Goal: Find contact information: Find contact information

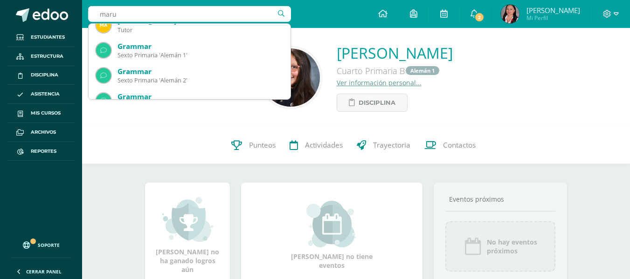
scroll to position [420, 0]
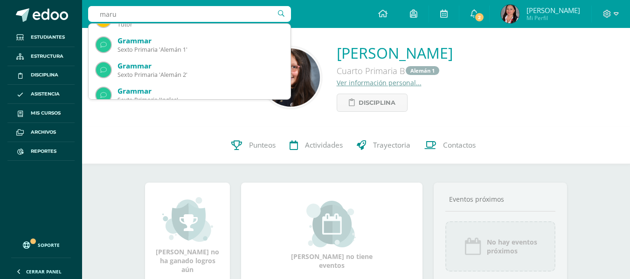
drag, startPoint x: 162, startPoint y: 9, endPoint x: 83, endPoint y: 23, distance: 80.5
click at [83, 23] on div "maru maru María Rodríguez Sanchez Tutor Mariamarta Palomo Ardón Tutor Marianela…" at bounding box center [356, 14] width 548 height 28
type input "galindo"
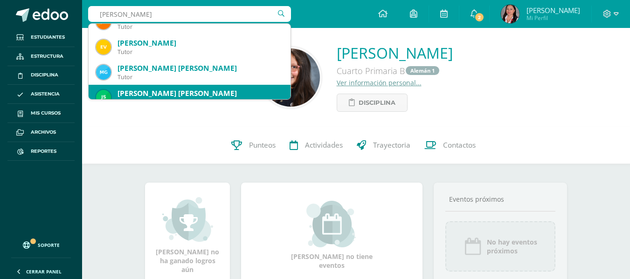
scroll to position [0, 0]
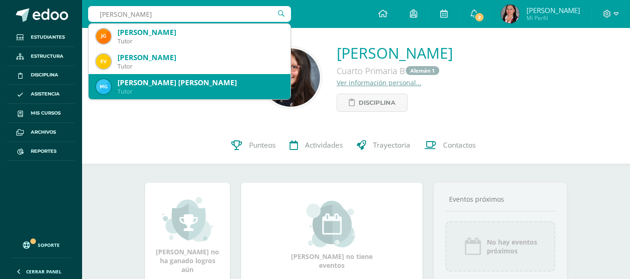
click at [199, 82] on div "María Eugenia Galindo Alfonso De Florido" at bounding box center [201, 83] width 166 height 10
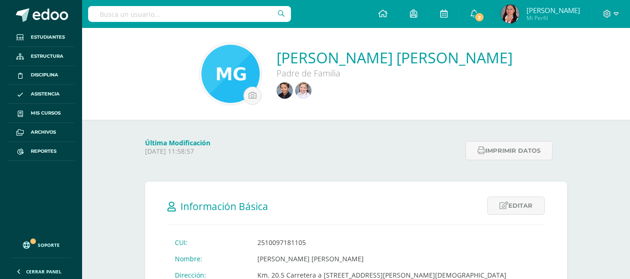
click at [237, 18] on input "text" at bounding box center [189, 14] width 203 height 16
click at [230, 16] on input "text" at bounding box center [189, 14] width 203 height 16
type input "santiago escobar"
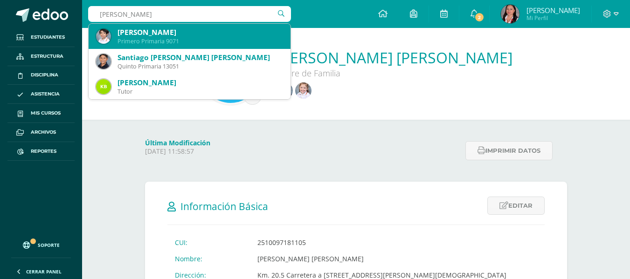
click at [219, 41] on div "Primero Primaria 9071" at bounding box center [201, 41] width 166 height 8
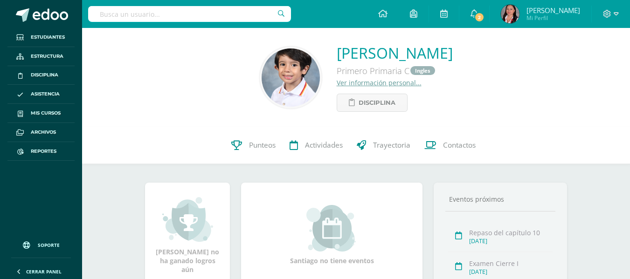
click at [337, 83] on link "Ver información personal..." at bounding box center [379, 82] width 85 height 9
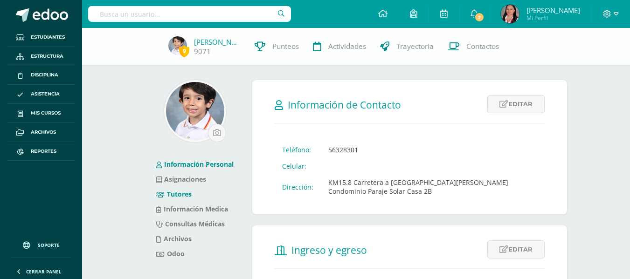
click at [178, 190] on link "Tutores" at bounding box center [173, 194] width 35 height 9
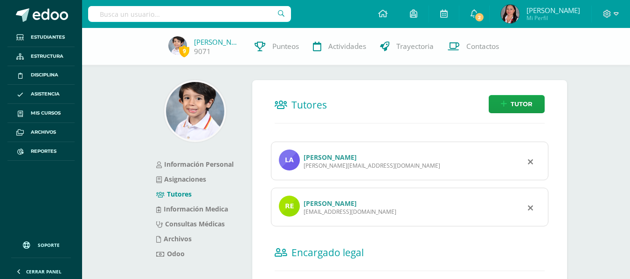
click at [357, 153] on link "[PERSON_NAME]" at bounding box center [330, 157] width 53 height 9
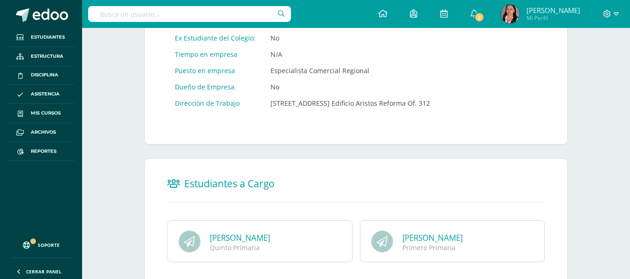
scroll to position [555, 0]
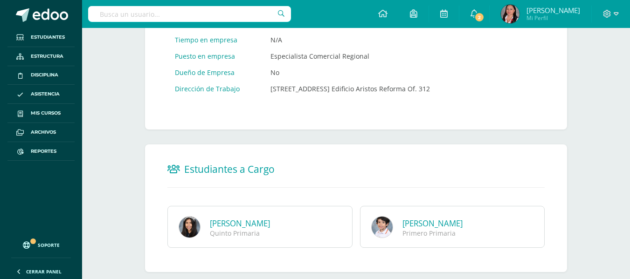
click at [434, 218] on link "[PERSON_NAME]" at bounding box center [433, 223] width 60 height 11
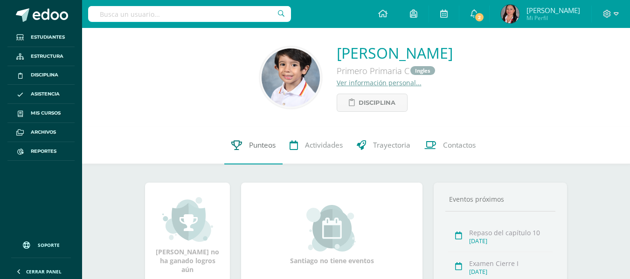
click at [241, 144] on link "Punteos" at bounding box center [253, 145] width 58 height 37
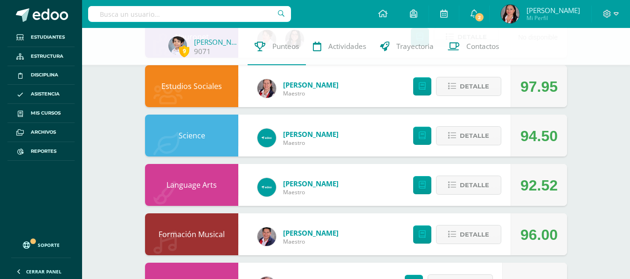
scroll to position [472, 0]
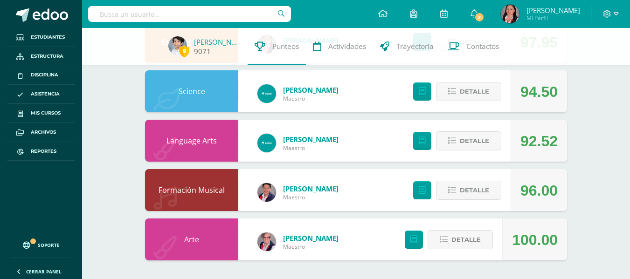
click at [207, 42] on link "Santiago Escobar" at bounding box center [217, 41] width 47 height 9
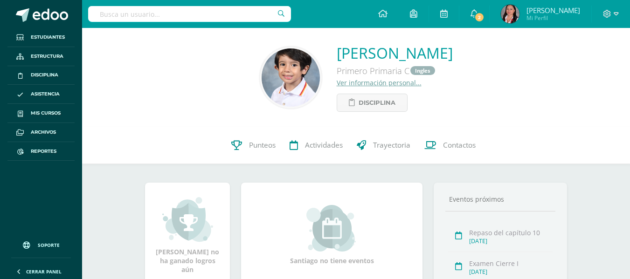
click at [348, 84] on link "Ver información personal..." at bounding box center [379, 82] width 85 height 9
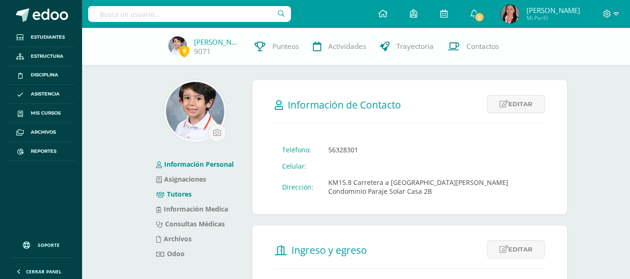
click at [183, 195] on link "Tutores" at bounding box center [173, 194] width 35 height 9
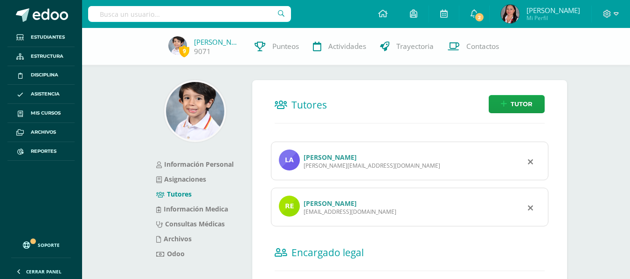
drag, startPoint x: 377, startPoint y: 211, endPoint x: 302, endPoint y: 209, distance: 75.6
click at [302, 209] on div "Ruben Estuardo Escobar Nufio rubenescobar01@gmail.com" at bounding box center [410, 207] width 278 height 39
copy div "rubenescobar01@gmail.com"
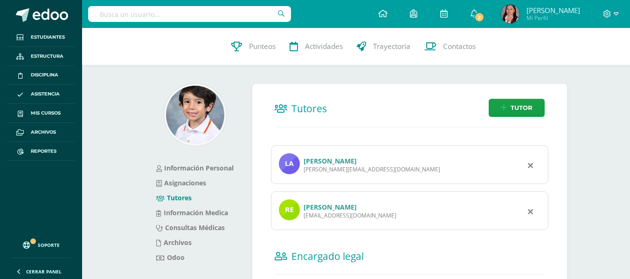
click at [349, 161] on link "[PERSON_NAME]" at bounding box center [330, 161] width 53 height 9
